Goal: Navigation & Orientation: Go to known website

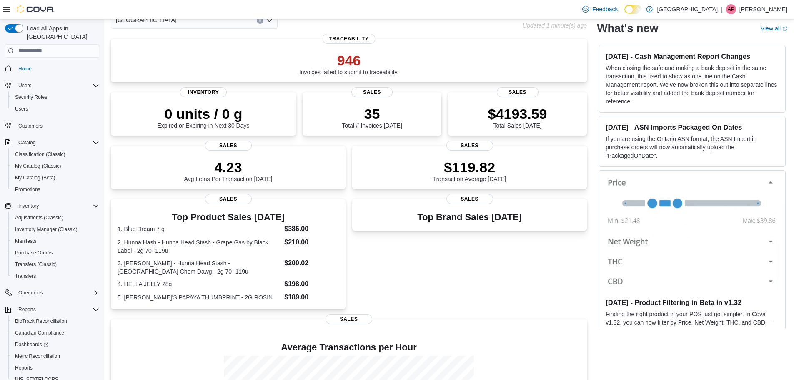
scroll to position [3, 0]
